Goal: Transaction & Acquisition: Purchase product/service

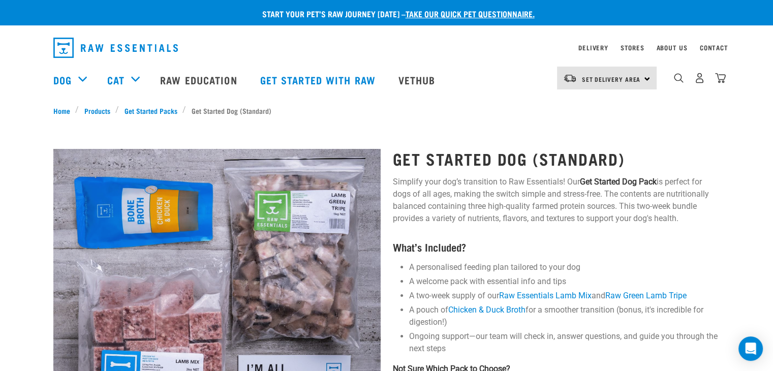
click at [148, 112] on link "Get Started Packs" at bounding box center [151, 110] width 64 height 11
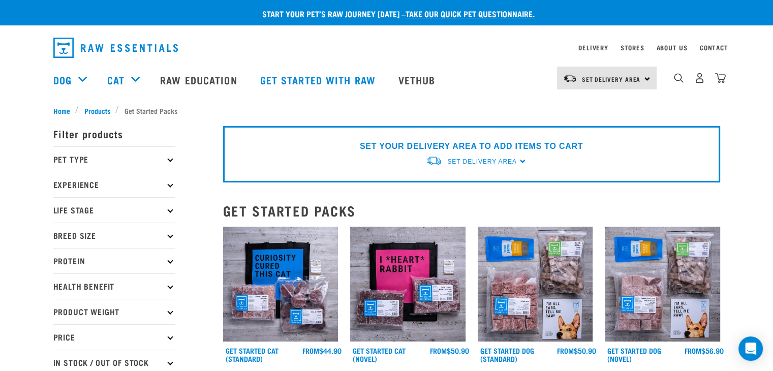
click at [287, 321] on img at bounding box center [280, 284] width 115 height 115
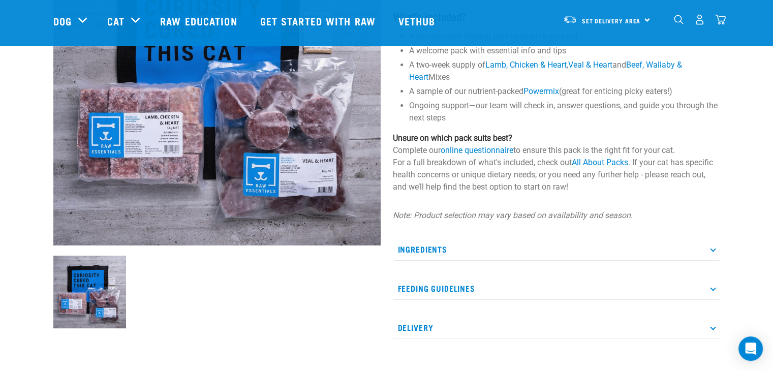
scroll to position [156, 0]
click at [423, 250] on p "Ingredients" at bounding box center [556, 249] width 327 height 23
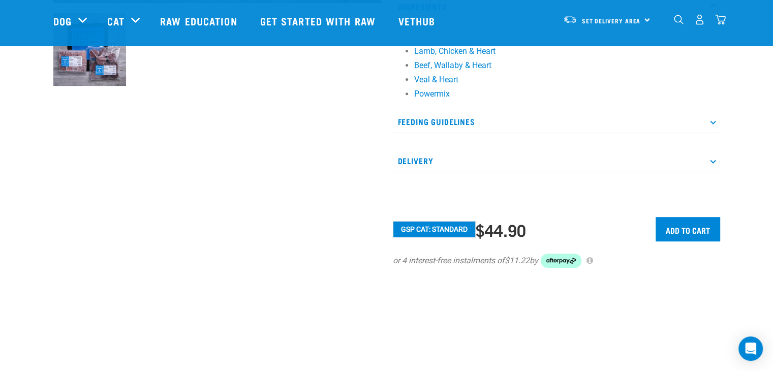
scroll to position [398, 0]
click at [428, 117] on p "Feeding Guidelines" at bounding box center [556, 121] width 327 height 23
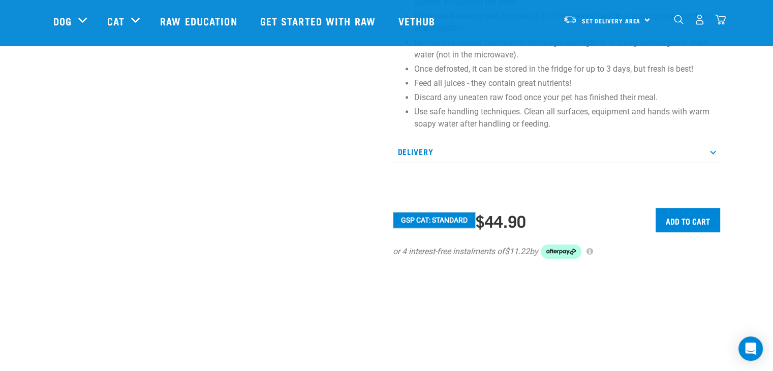
scroll to position [602, 0]
click at [405, 147] on p "Delivery" at bounding box center [556, 151] width 327 height 23
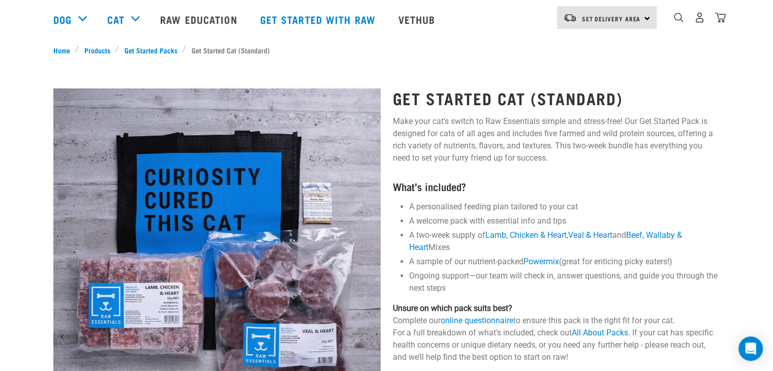
scroll to position [0, 0]
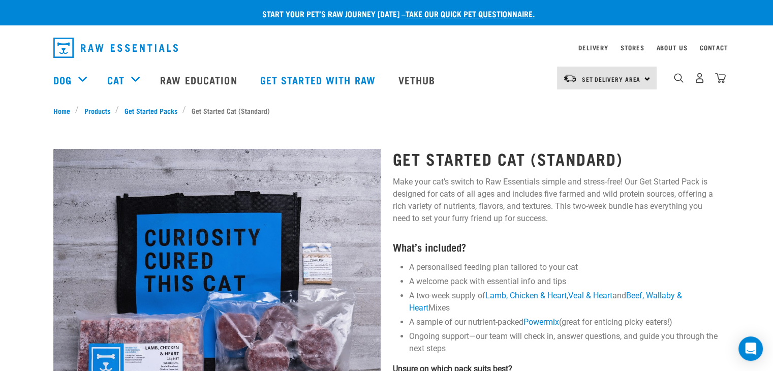
click at [90, 111] on link "Products" at bounding box center [97, 110] width 37 height 11
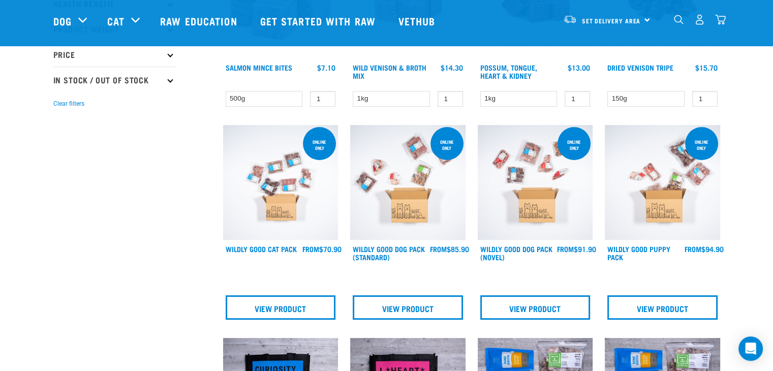
scroll to position [209, 0]
click at [277, 246] on link "Wildly Good Cat Pack" at bounding box center [261, 248] width 71 height 4
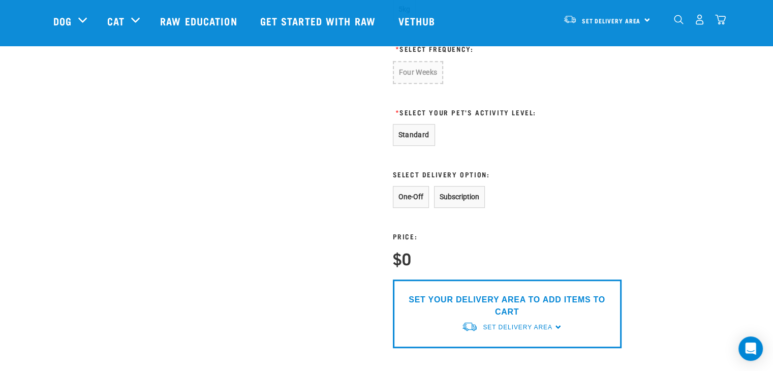
scroll to position [535, 0]
click at [396, 197] on button "One-Off" at bounding box center [411, 197] width 36 height 22
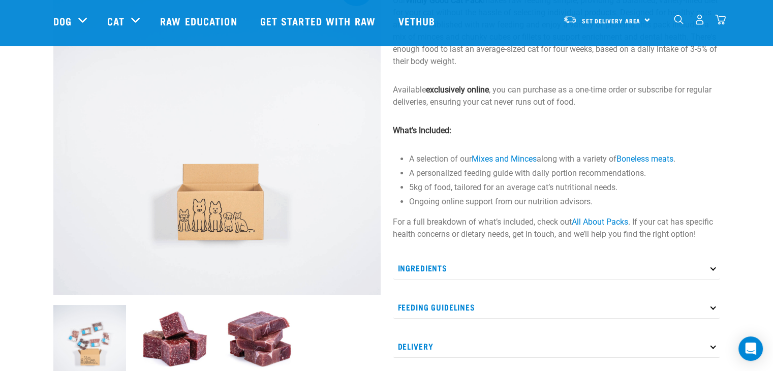
scroll to position [0, 0]
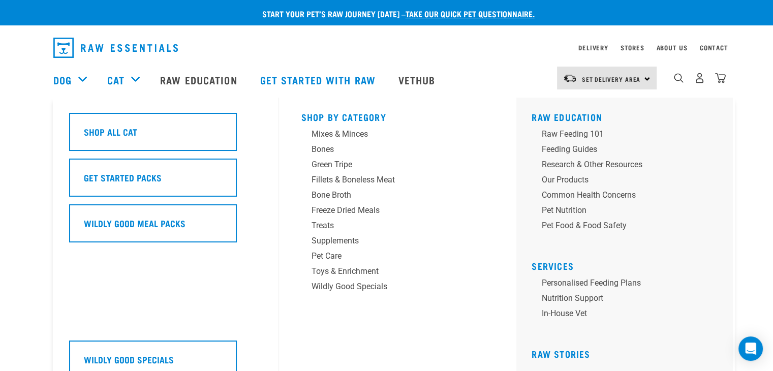
click at [144, 131] on div "Shop All Cat" at bounding box center [153, 132] width 168 height 38
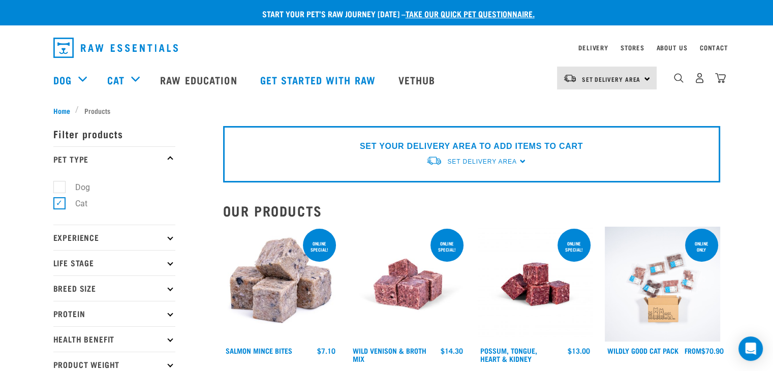
click at [67, 260] on p "Life Stage" at bounding box center [114, 262] width 122 height 25
